Goal: Task Accomplishment & Management: Manage account settings

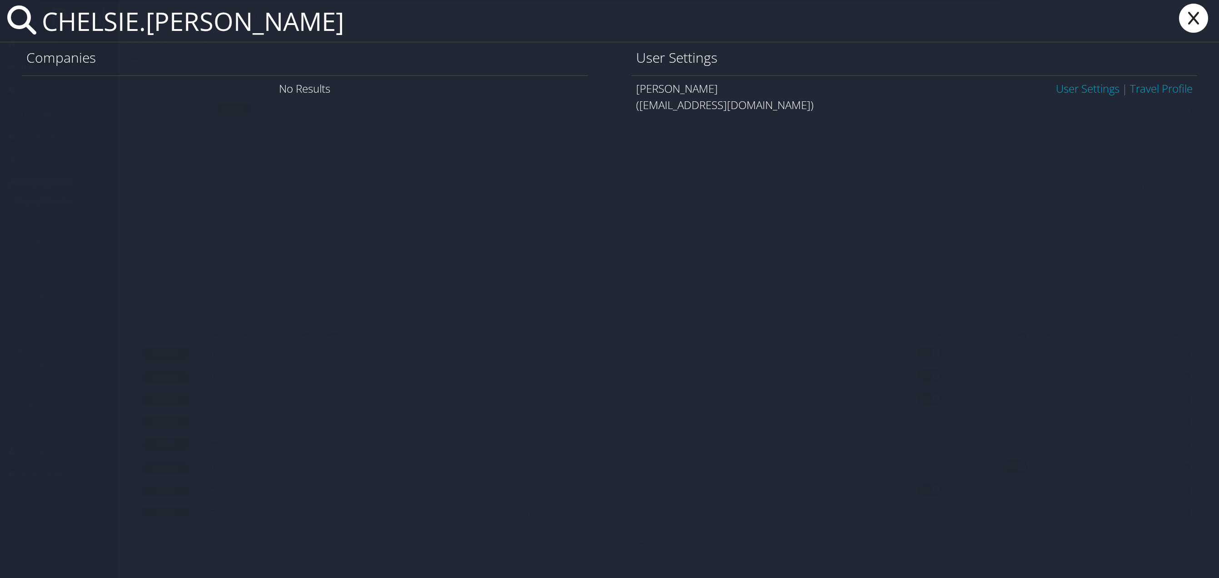
scroll to position [519, 0]
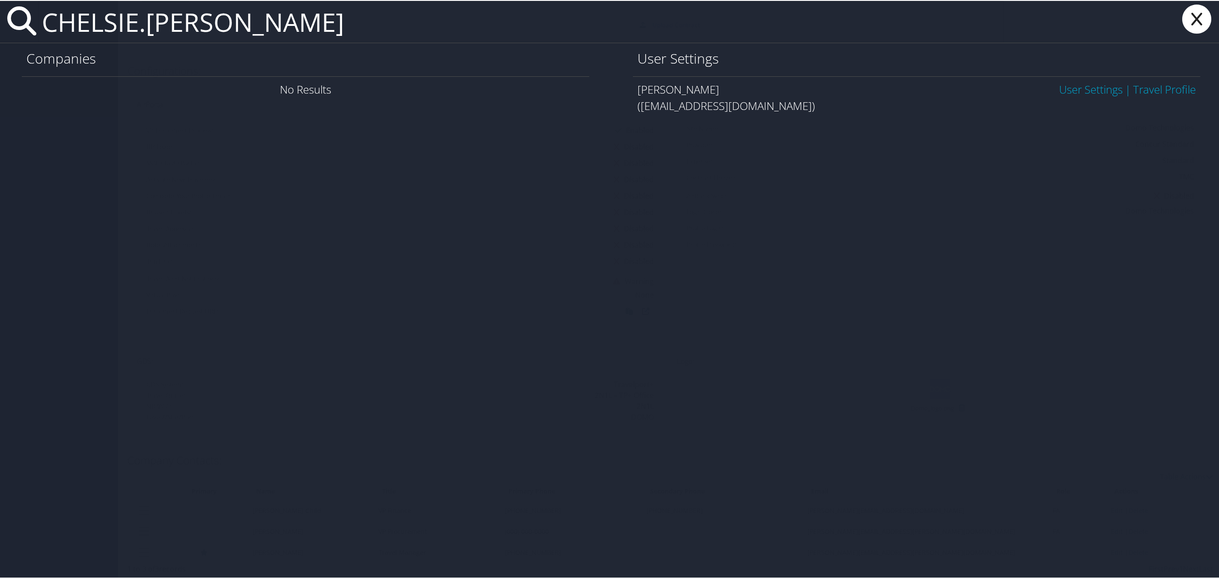
type input "CHELSIE.SMITH"
click at [1069, 83] on link "User Settings" at bounding box center [1091, 88] width 64 height 15
click at [1069, 88] on link "User Settings" at bounding box center [1091, 88] width 64 height 15
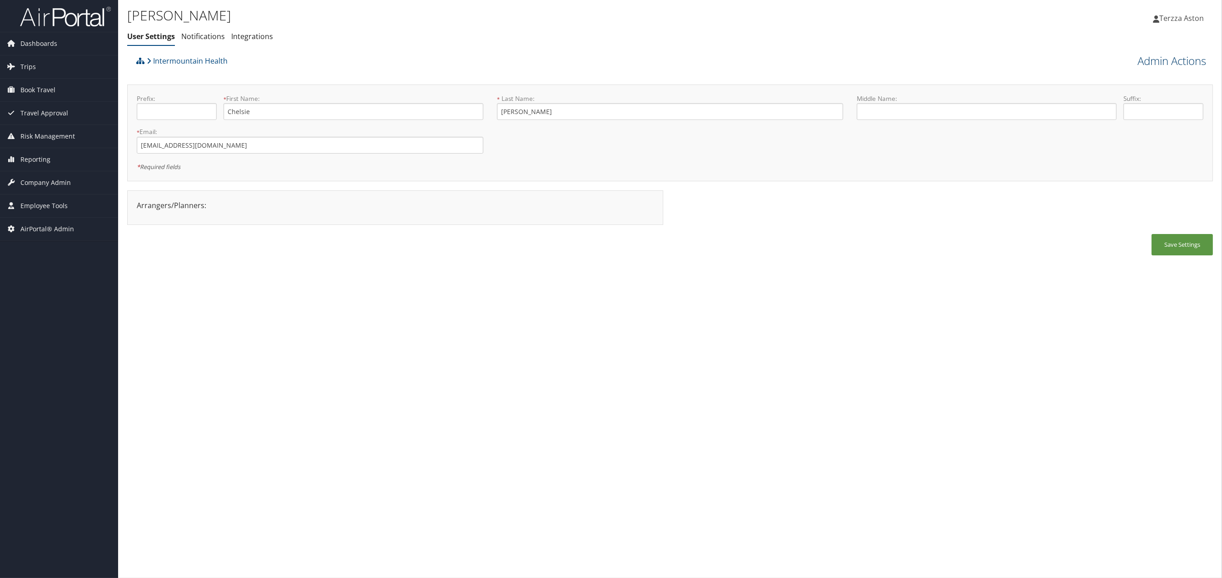
click at [1176, 61] on link "Admin Actions" at bounding box center [1172, 60] width 69 height 15
click at [1117, 109] on link "User Technology Settings" at bounding box center [1147, 108] width 120 height 15
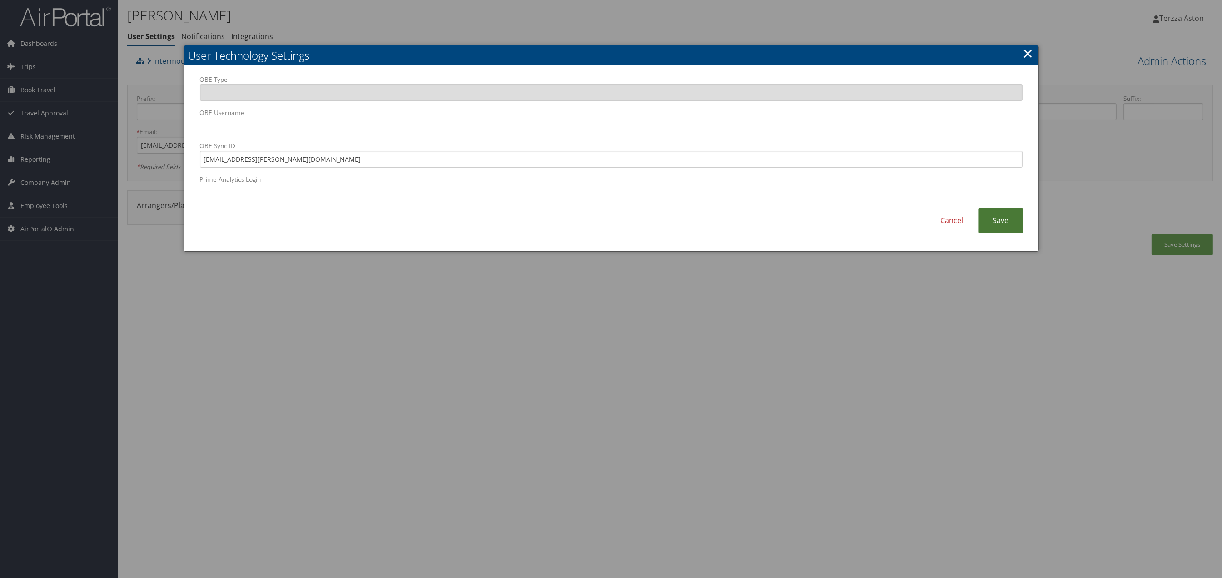
click at [1009, 220] on link "Save" at bounding box center [1000, 220] width 45 height 25
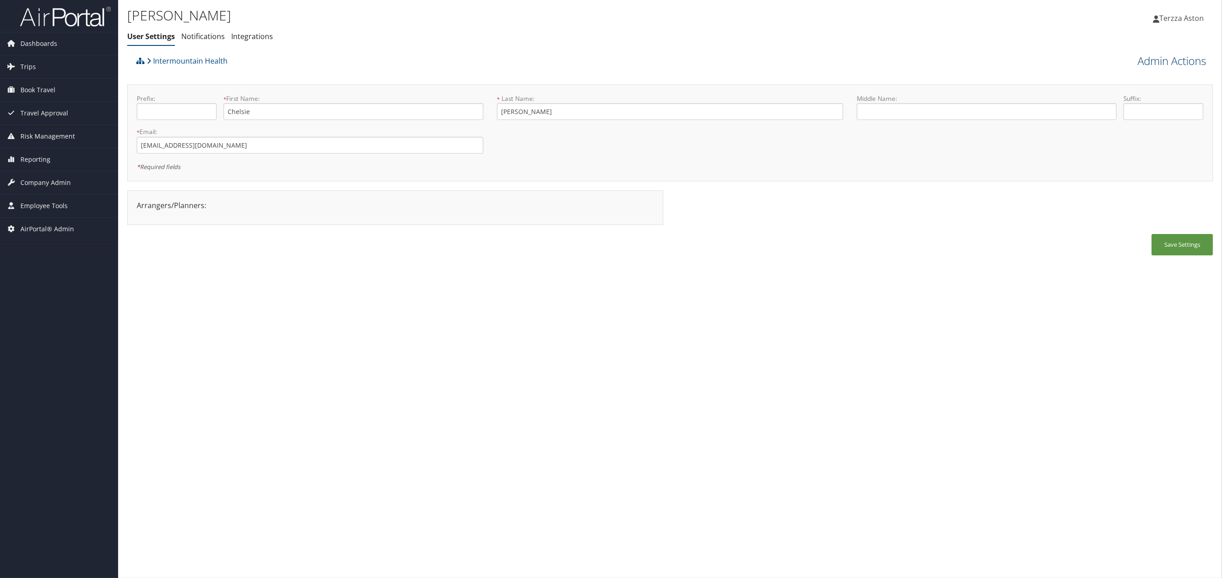
click at [1142, 59] on link "Admin Actions" at bounding box center [1172, 60] width 69 height 15
click at [1118, 96] on link "Reset User's Password" at bounding box center [1147, 92] width 120 height 15
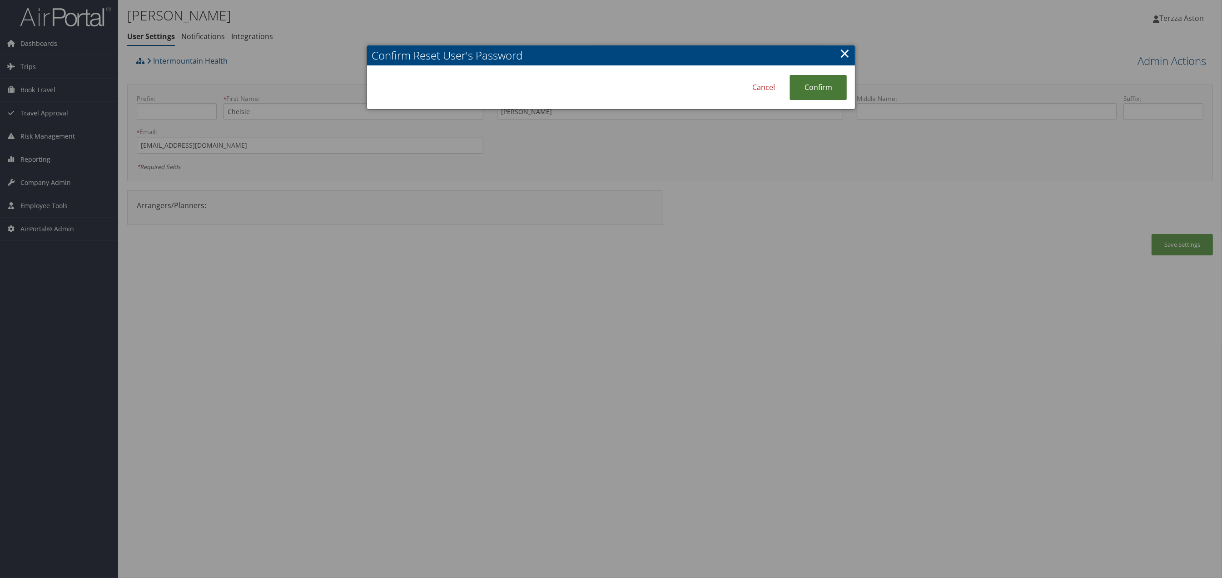
click at [823, 85] on link "Confirm" at bounding box center [818, 87] width 57 height 25
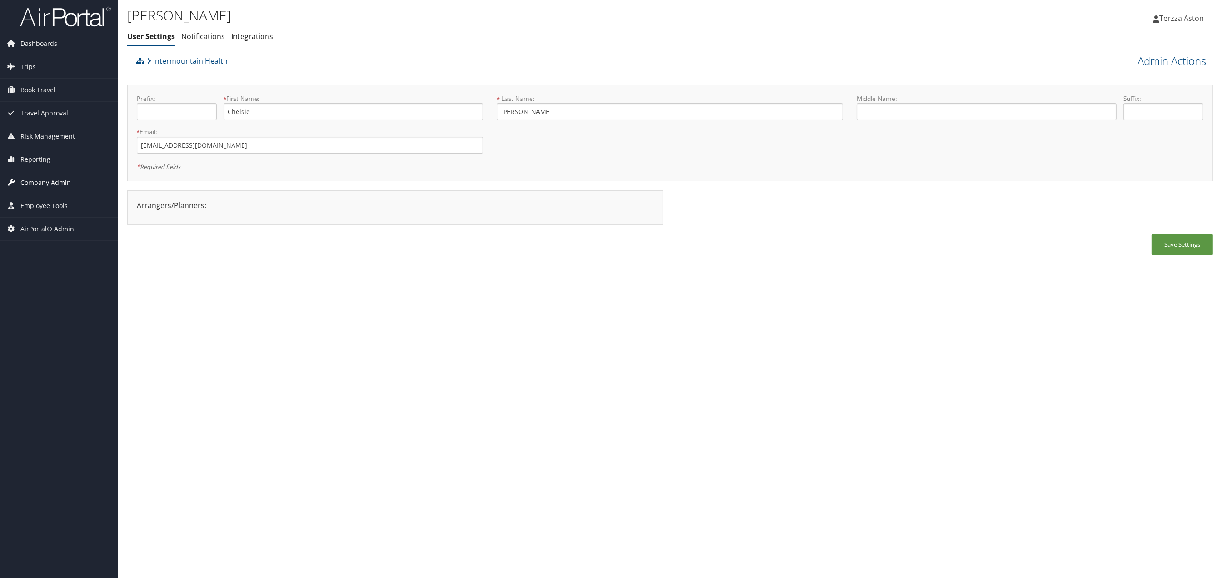
click at [34, 183] on span "Company Admin" at bounding box center [45, 182] width 50 height 23
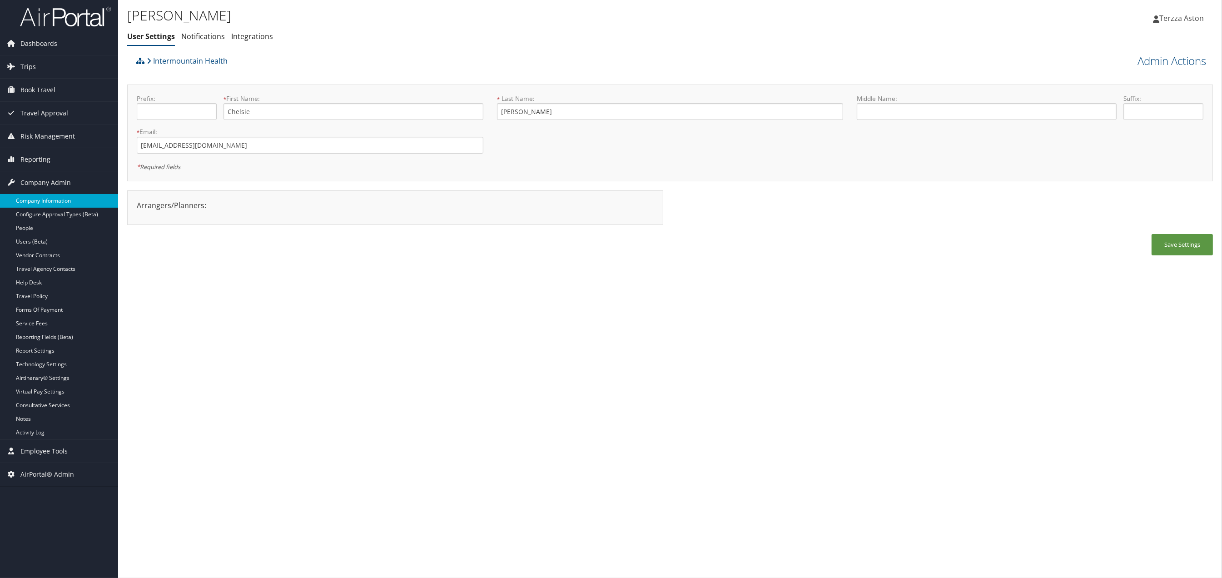
click at [45, 204] on link "Company Information" at bounding box center [59, 201] width 118 height 14
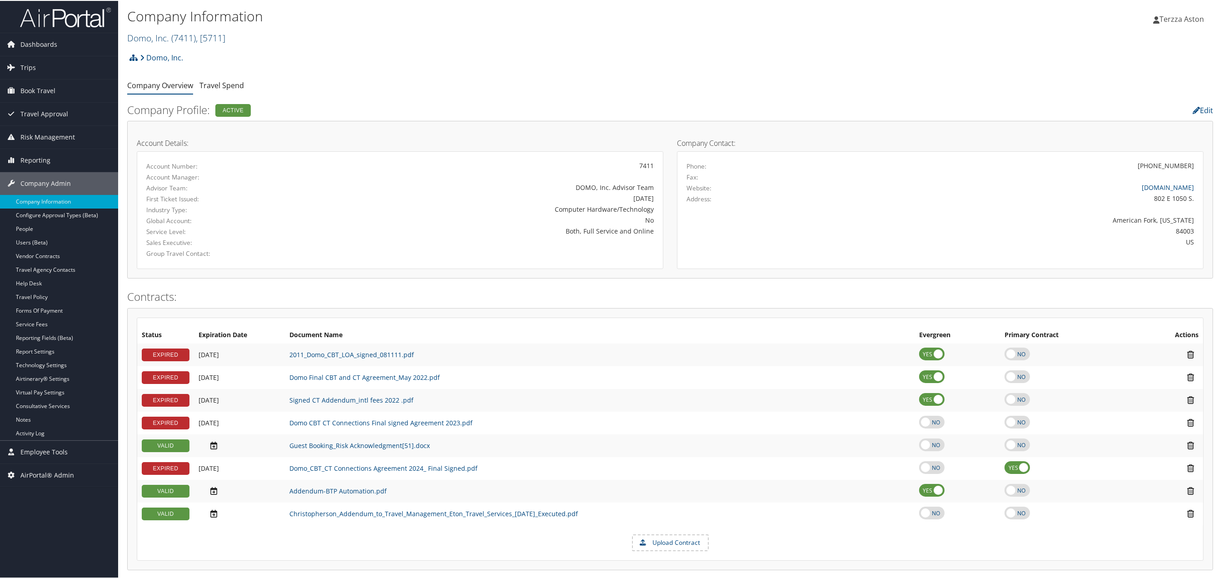
click at [161, 33] on link "Domo, Inc. ( 7411 ) , [ 5711 ]" at bounding box center [176, 37] width 98 height 12
click at [169, 50] on input "search" at bounding box center [188, 53] width 120 height 17
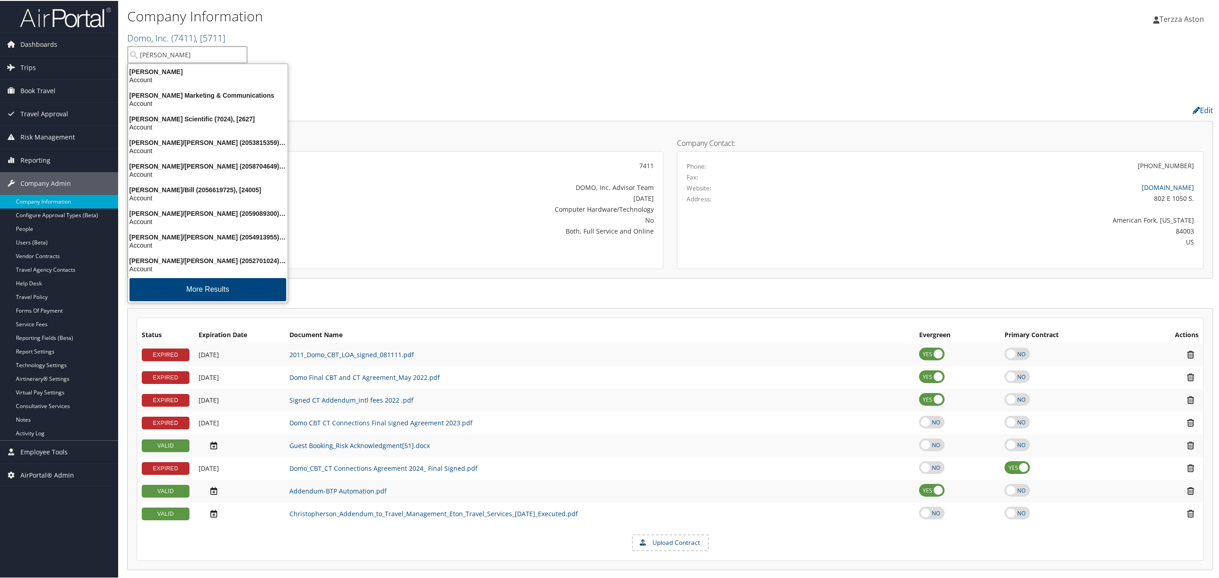
type input "campbell"
click at [178, 119] on div "Campbell Scientific (7024), [2627]" at bounding box center [208, 118] width 170 height 8
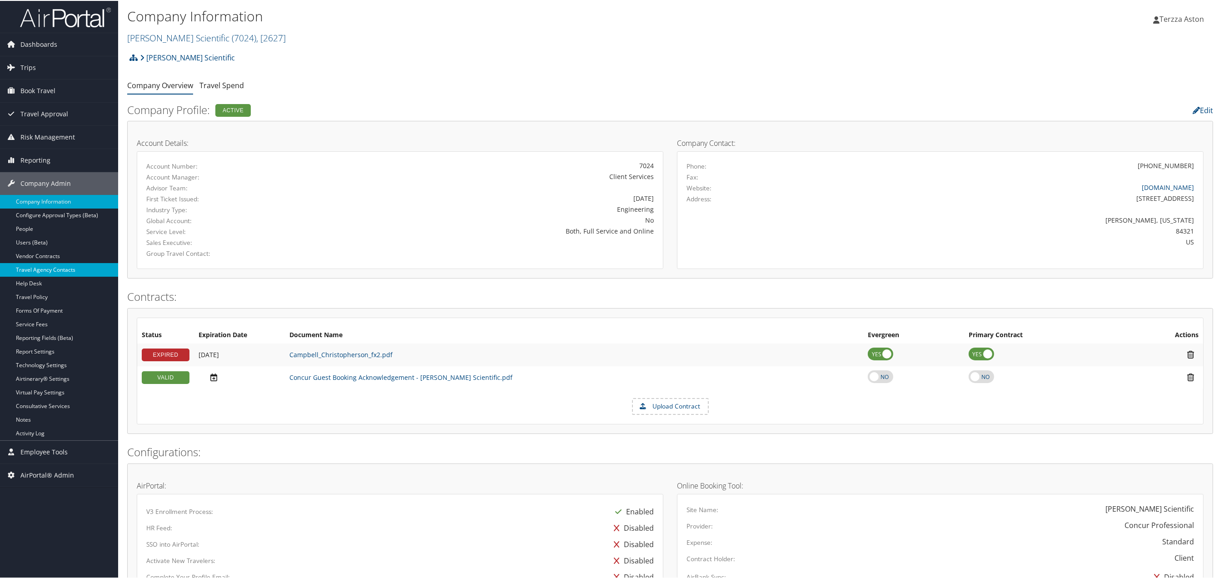
click at [43, 270] on link "Travel Agency Contacts" at bounding box center [59, 269] width 118 height 14
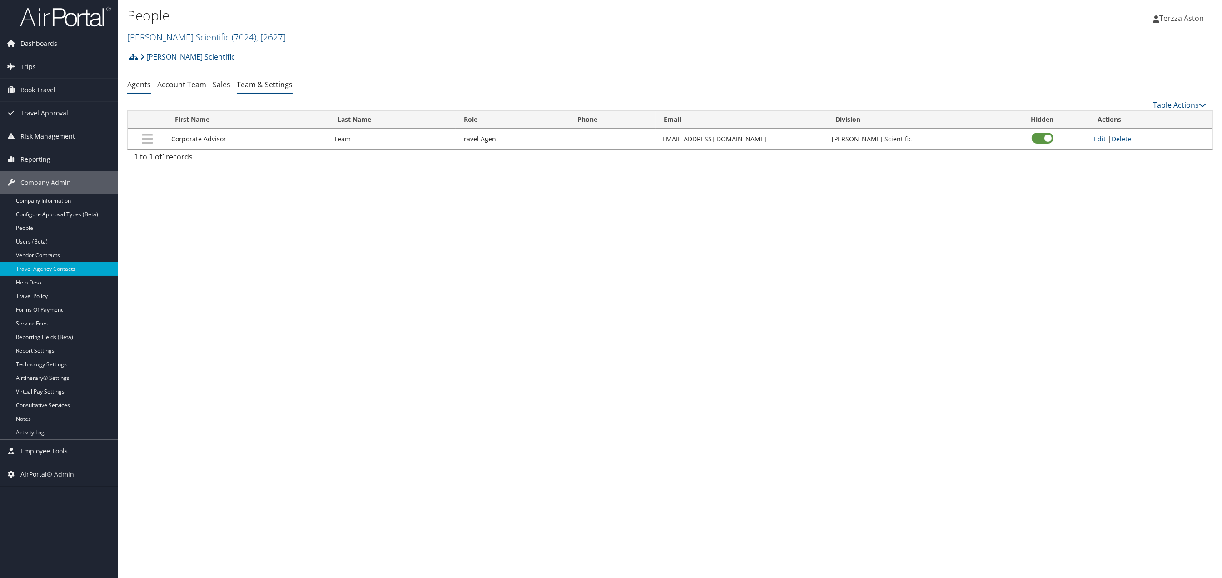
click at [272, 88] on link "Team & Settings" at bounding box center [265, 85] width 56 height 10
